Goal: Task Accomplishment & Management: Manage account settings

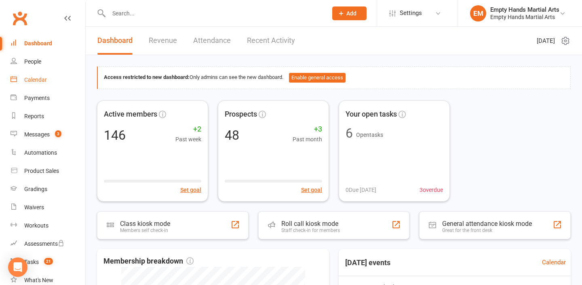
click at [44, 84] on link "Calendar" at bounding box center [48, 80] width 75 height 18
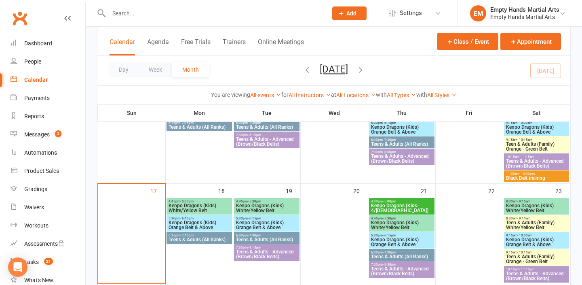
scroll to position [285, 0]
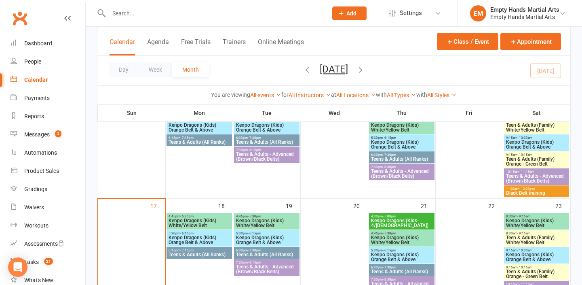
click at [524, 158] on span "Teen & Adults (Family) Orange - Green Belt" at bounding box center [537, 161] width 62 height 10
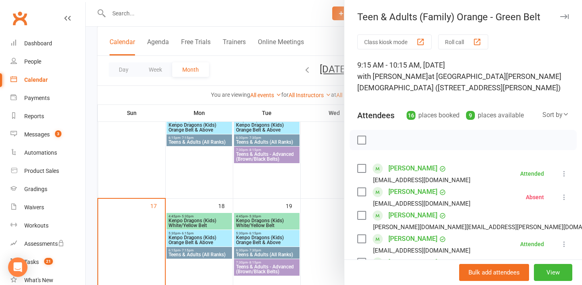
click at [330, 154] on div at bounding box center [334, 142] width 496 height 285
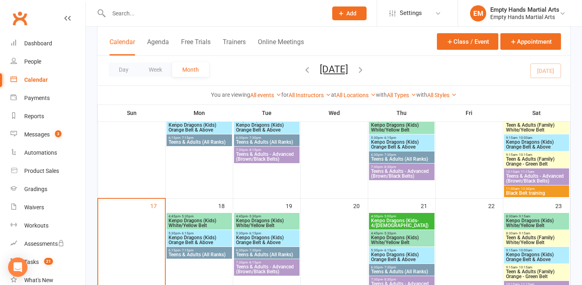
click at [519, 177] on span "Teens & Adults - Advanced (Brown/Black Belts)" at bounding box center [537, 178] width 62 height 10
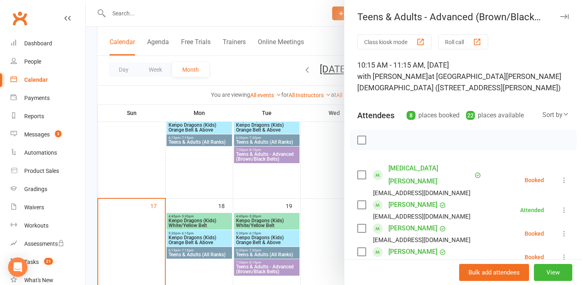
click at [369, 142] on div at bounding box center [463, 140] width 227 height 20
click at [366, 142] on div at bounding box center [463, 140] width 227 height 20
click at [363, 141] on label at bounding box center [361, 140] width 8 height 8
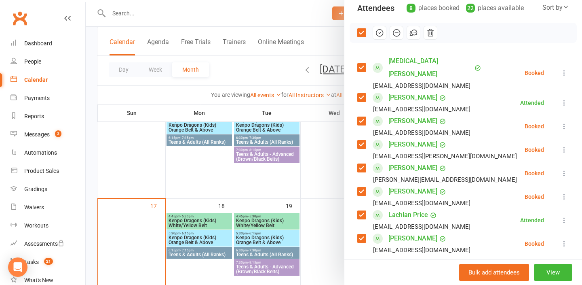
scroll to position [110, 0]
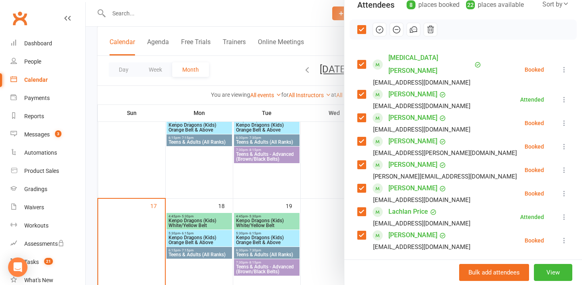
click at [358, 114] on label at bounding box center [361, 118] width 8 height 8
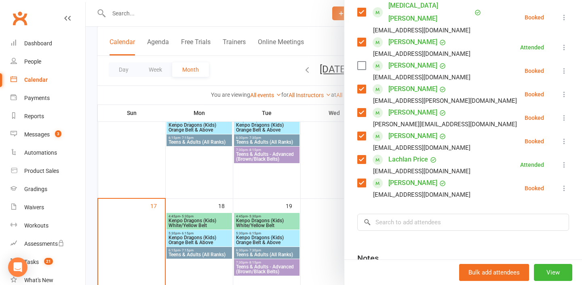
scroll to position [166, 0]
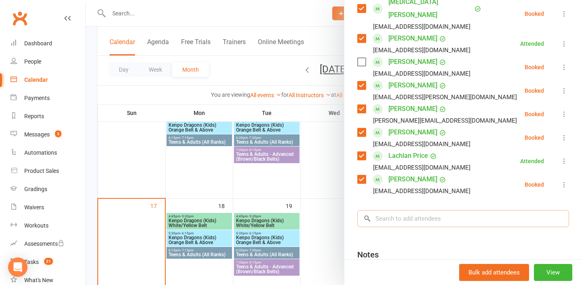
click at [450, 210] on input "search" at bounding box center [463, 218] width 212 height 17
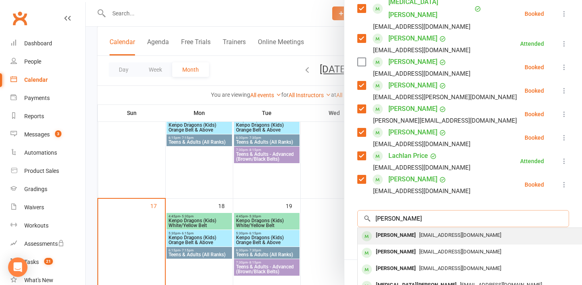
type input "[PERSON_NAME]"
click at [413, 229] on div "[EMAIL_ADDRESS][DOMAIN_NAME]" at bounding box center [478, 235] width 235 height 12
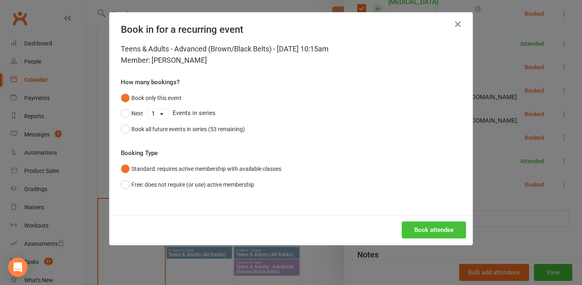
click at [422, 225] on button "Book attendee" at bounding box center [434, 229] width 64 height 17
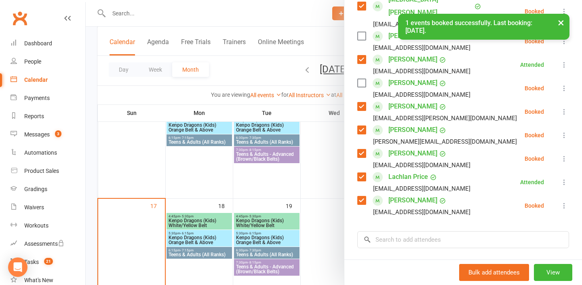
scroll to position [171, 0]
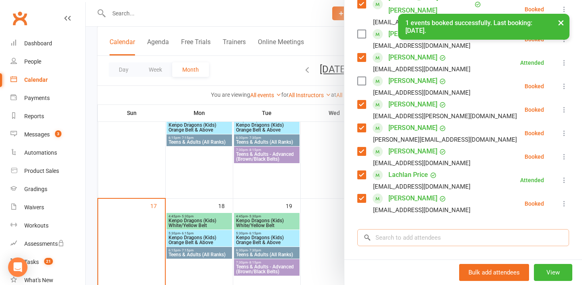
click at [458, 229] on input "search" at bounding box center [463, 237] width 212 height 17
type input "c"
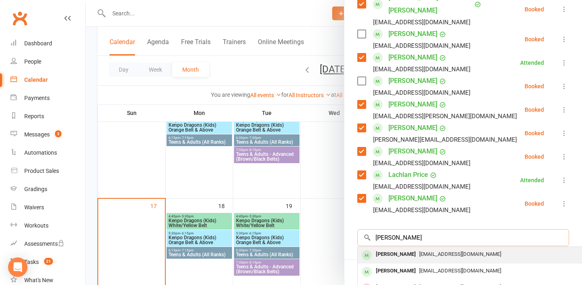
type input "[PERSON_NAME]"
click at [465, 251] on span "[EMAIL_ADDRESS][DOMAIN_NAME]" at bounding box center [460, 254] width 82 height 6
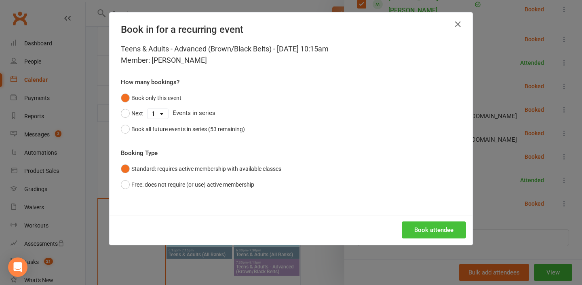
click at [428, 231] on button "Book attendee" at bounding box center [434, 229] width 64 height 17
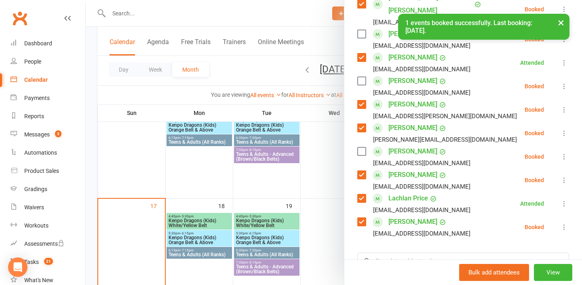
click at [365, 145] on div "[PERSON_NAME] [EMAIL_ADDRESS][DOMAIN_NAME]" at bounding box center [415, 156] width 116 height 23
click at [363, 147] on label at bounding box center [361, 151] width 8 height 8
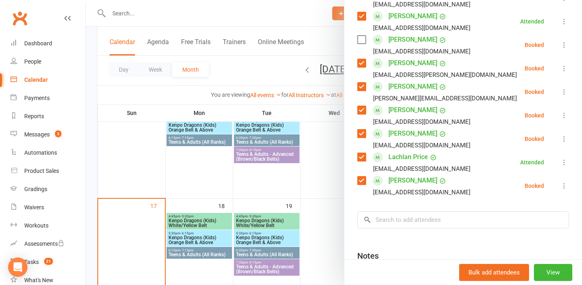
scroll to position [217, 0]
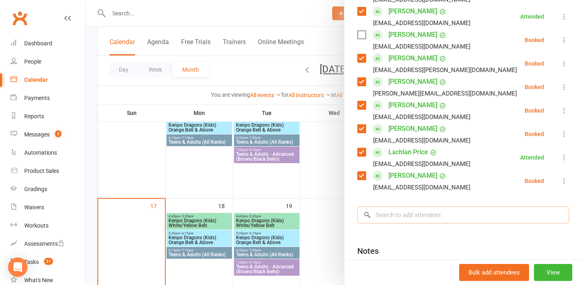
click at [452, 206] on input "search" at bounding box center [463, 214] width 212 height 17
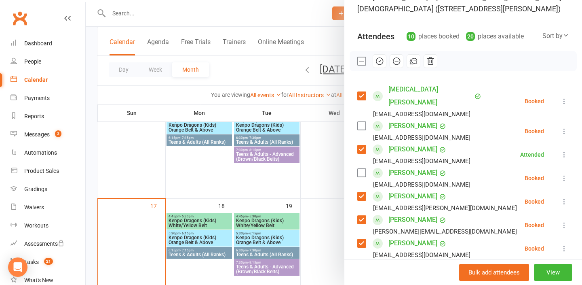
scroll to position [75, 0]
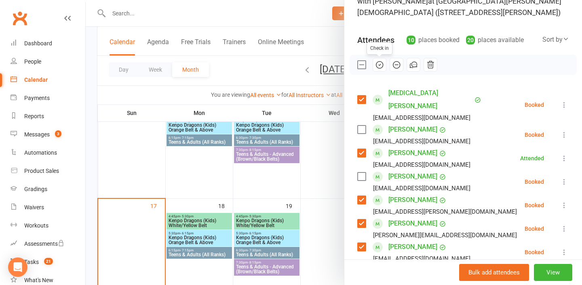
type input "[PERSON_NAME]"
click at [379, 65] on icon "button" at bounding box center [379, 64] width 9 height 9
click at [364, 65] on label at bounding box center [361, 65] width 8 height 8
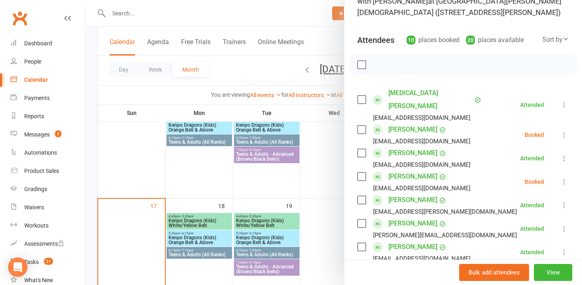
click at [363, 125] on label at bounding box center [361, 129] width 8 height 8
click at [365, 125] on label at bounding box center [361, 129] width 8 height 8
click at [567, 131] on icon at bounding box center [564, 135] width 8 height 8
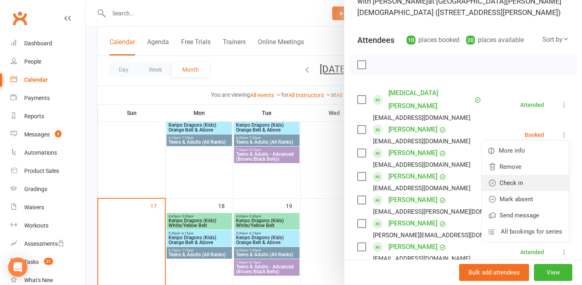
click at [533, 175] on link "Check in" at bounding box center [525, 183] width 87 height 16
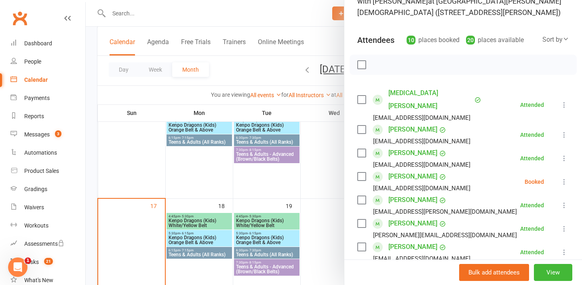
scroll to position [0, 0]
click at [567, 177] on icon at bounding box center [564, 181] width 8 height 8
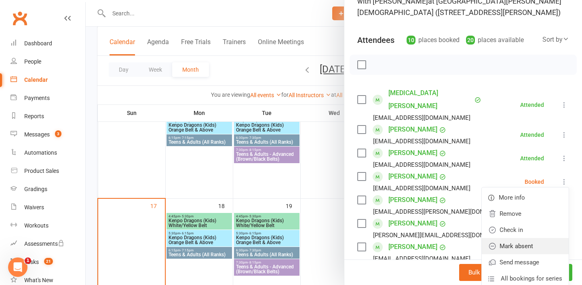
click at [545, 238] on link "Mark absent" at bounding box center [525, 246] width 87 height 16
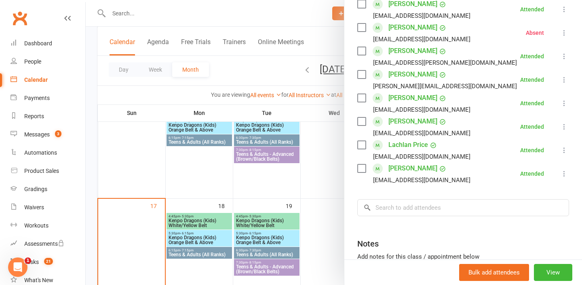
scroll to position [196, 0]
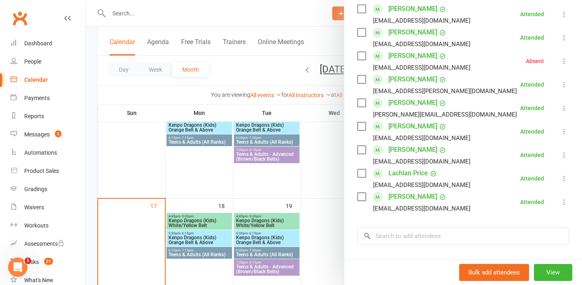
click at [328, 36] on div at bounding box center [334, 142] width 496 height 285
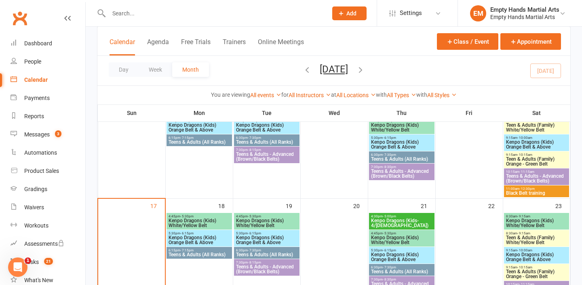
click at [517, 191] on span "Black Belt training" at bounding box center [537, 192] width 62 height 5
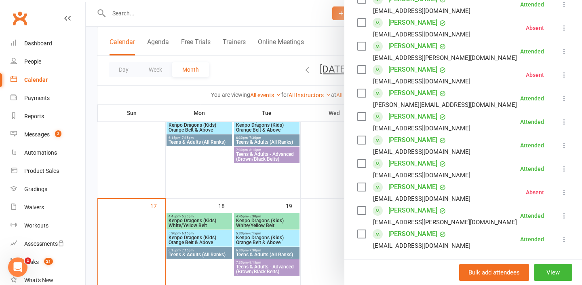
scroll to position [231, 0]
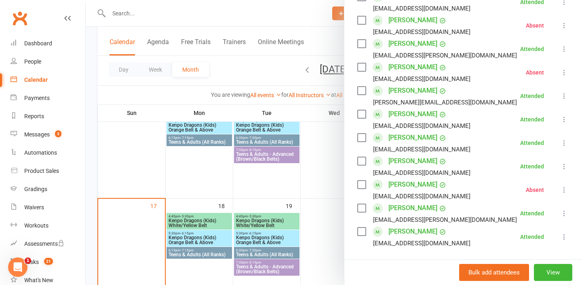
click at [94, 110] on div at bounding box center [334, 142] width 496 height 285
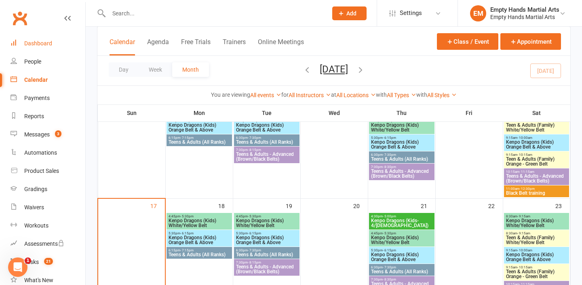
click at [34, 43] on div "Dashboard" at bounding box center [38, 43] width 28 height 6
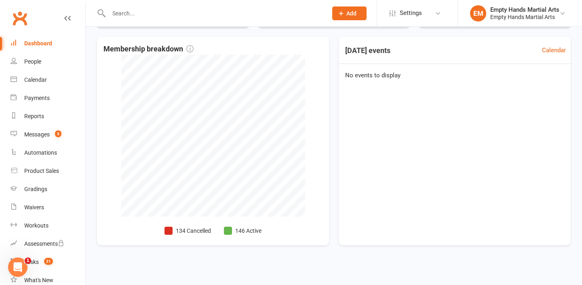
scroll to position [214, 0]
